Goal: Task Accomplishment & Management: Use online tool/utility

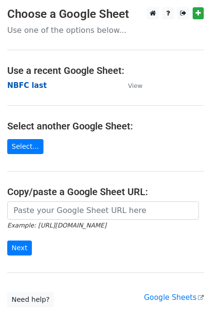
click at [40, 85] on strong "NBFC last" at bounding box center [27, 85] width 40 height 9
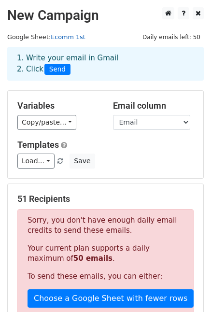
click at [66, 41] on link "Ecomm 1st" at bounding box center [68, 36] width 35 height 7
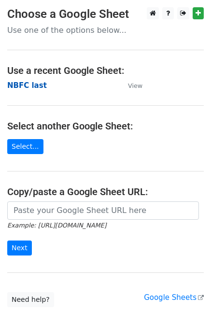
click at [27, 89] on strong "NBFC last" at bounding box center [27, 85] width 40 height 9
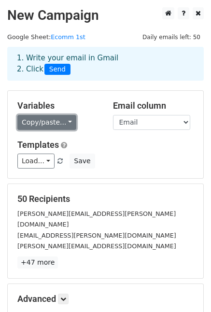
click at [49, 123] on link "Copy/paste..." at bounding box center [46, 122] width 59 height 15
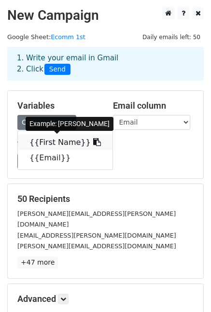
click at [45, 139] on link "{{First Name}}" at bounding box center [65, 142] width 95 height 15
